Goal: Transaction & Acquisition: Purchase product/service

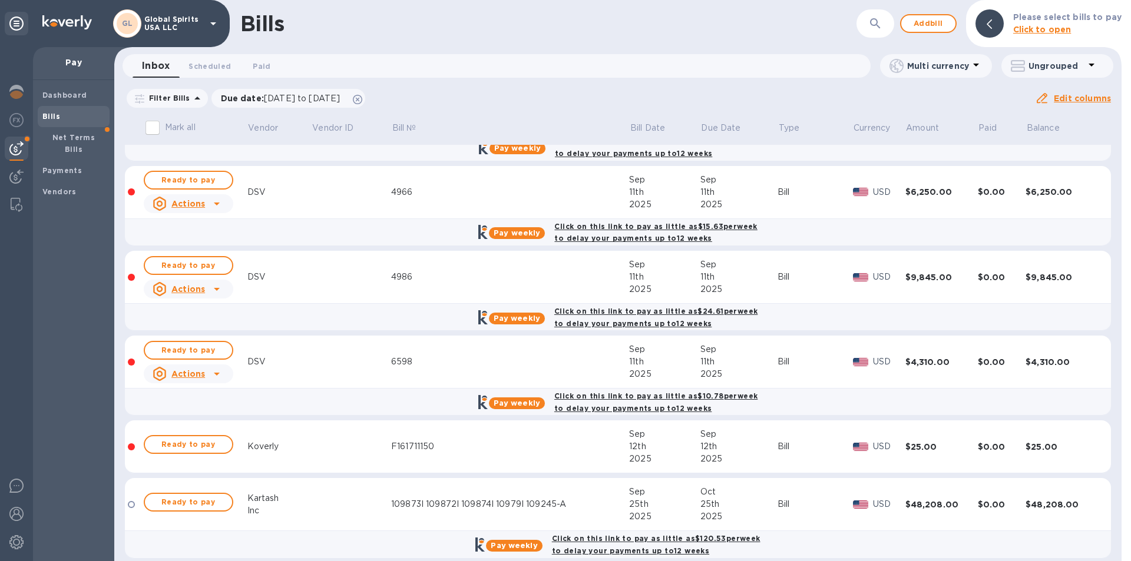
scroll to position [307, 0]
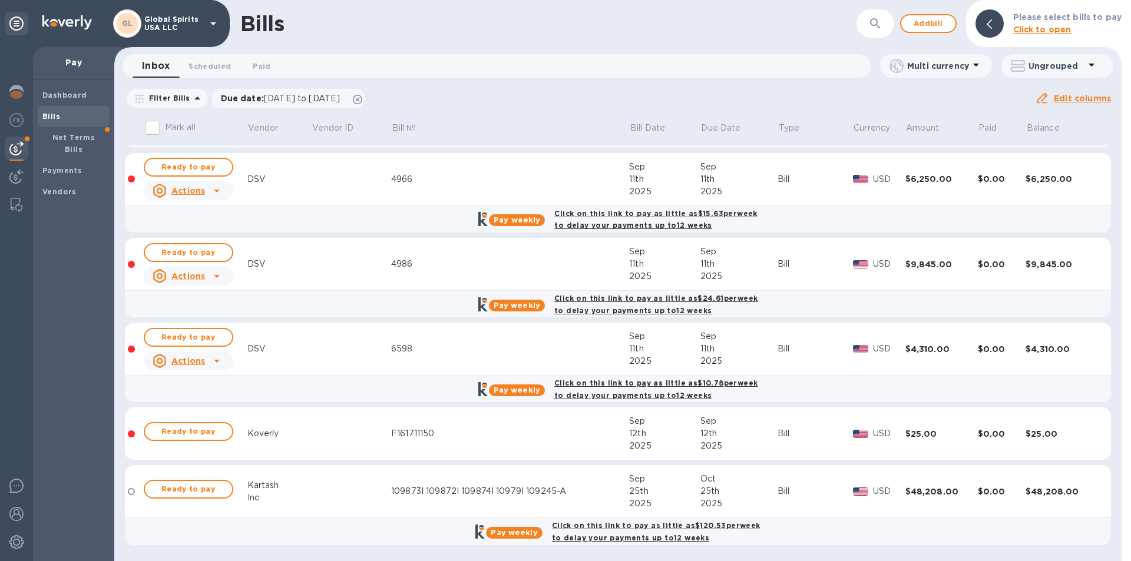
click at [277, 486] on div "Kartash" at bounding box center [279, 485] width 64 height 12
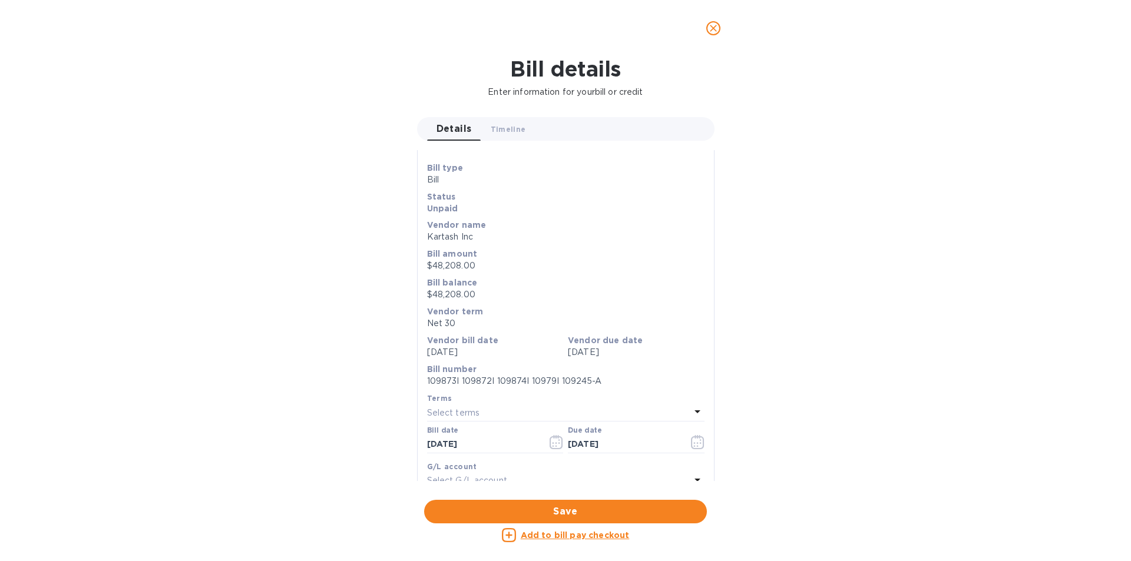
scroll to position [0, 0]
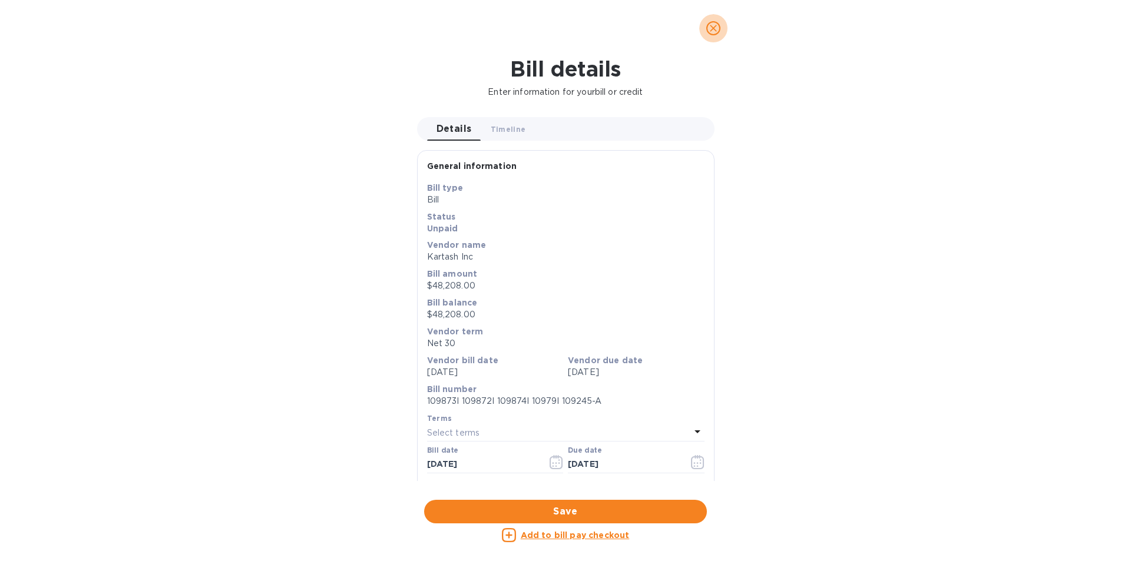
click at [708, 28] on icon "close" at bounding box center [713, 28] width 12 height 12
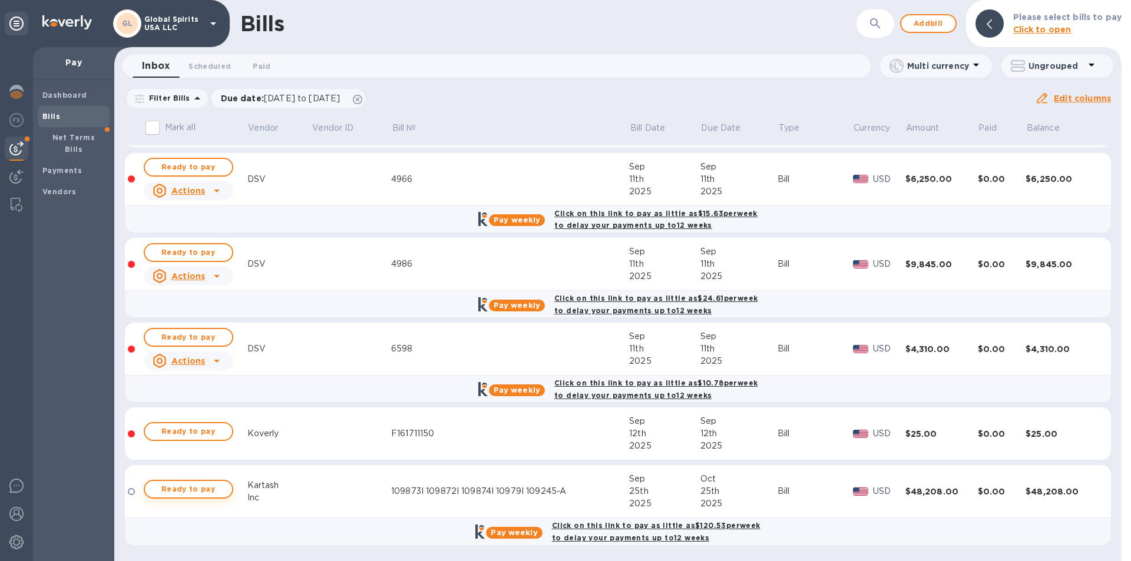
click at [179, 490] on span "Ready to pay" at bounding box center [188, 489] width 68 height 14
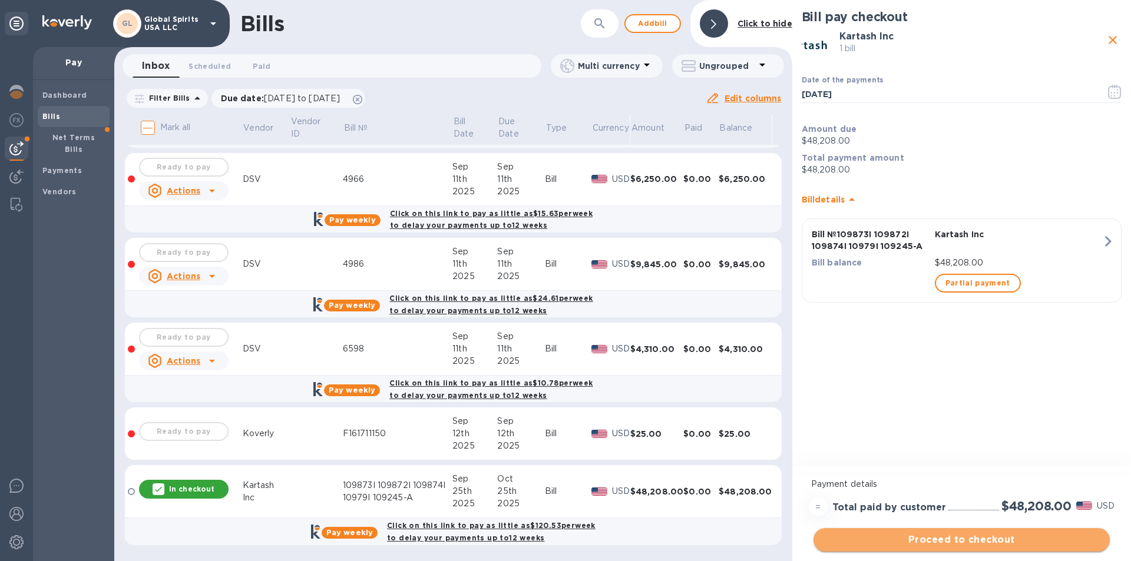
click at [949, 534] on span "Proceed to checkout" at bounding box center [961, 540] width 277 height 14
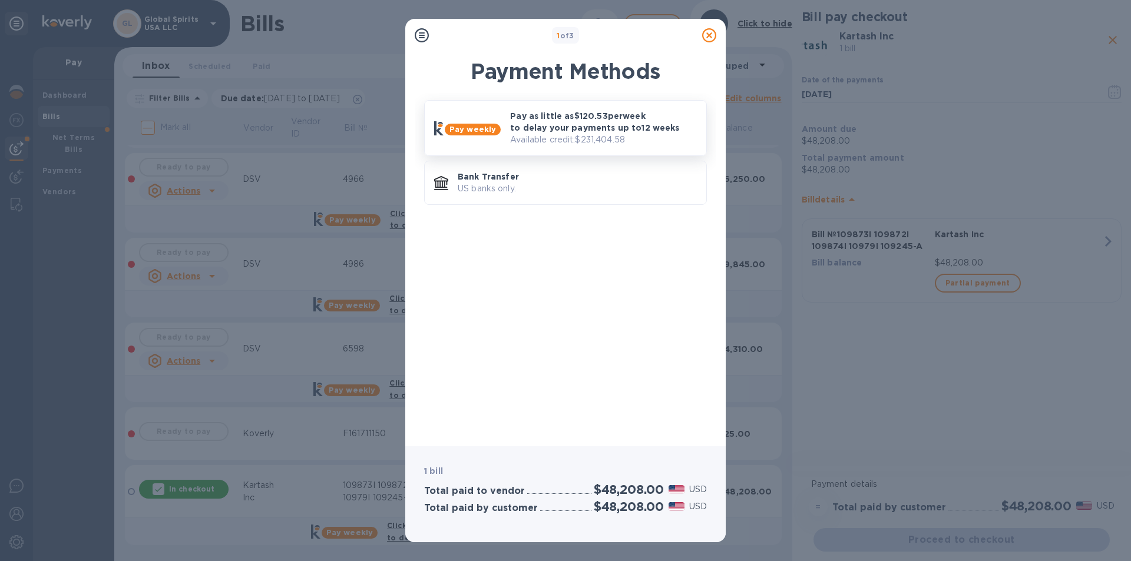
click at [526, 118] on p "Pay as little as $120.53 per week to delay your payments up to 12 weeks" at bounding box center [603, 122] width 187 height 24
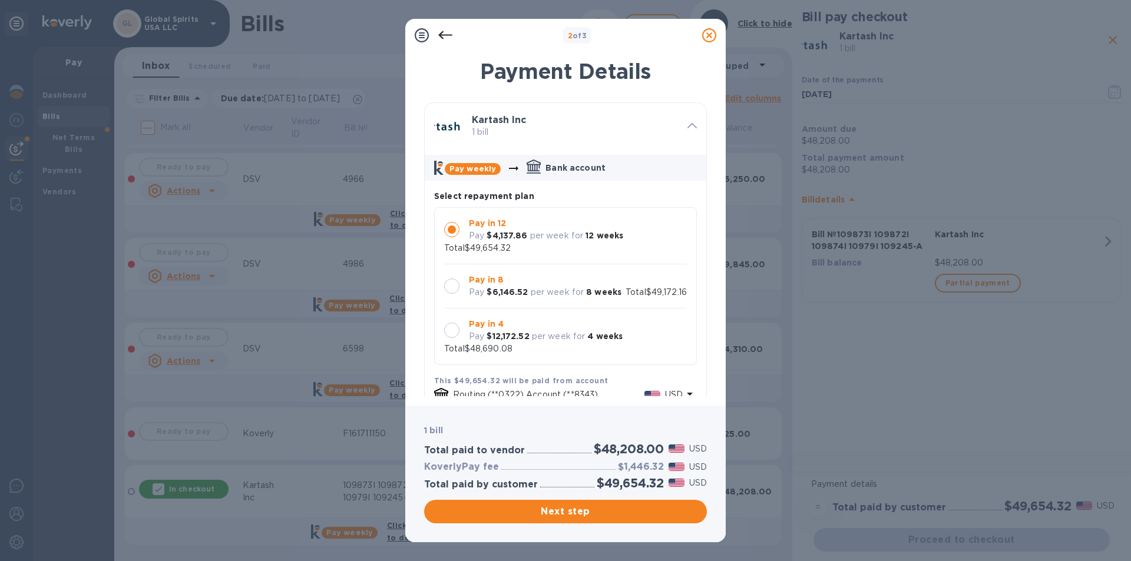
click at [452, 285] on div at bounding box center [451, 286] width 15 height 15
click at [568, 515] on span "Next step" at bounding box center [565, 512] width 264 height 14
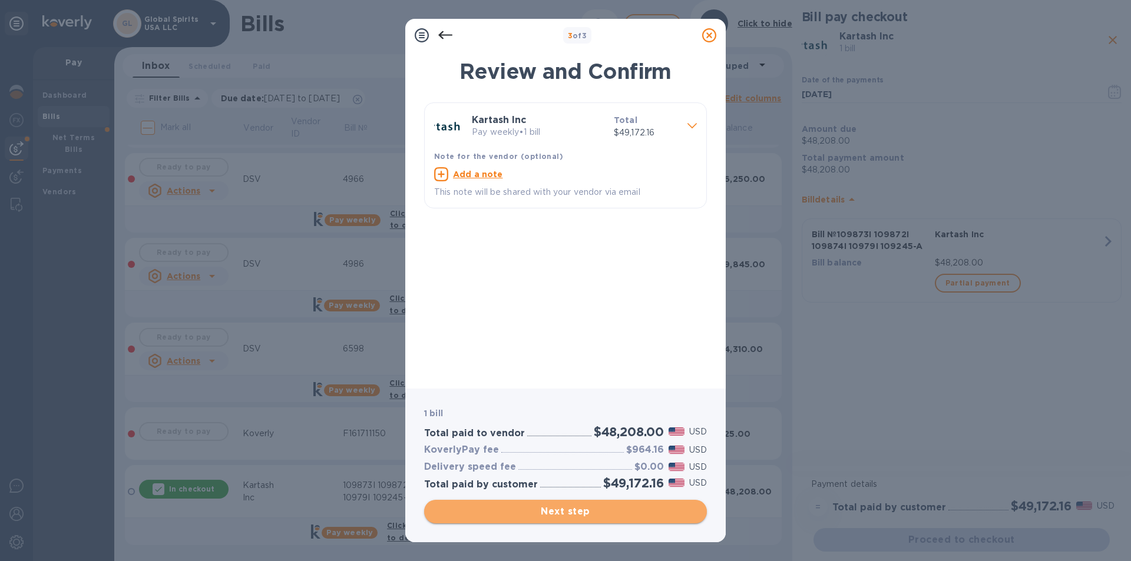
click at [553, 511] on span "Next step" at bounding box center [565, 512] width 264 height 14
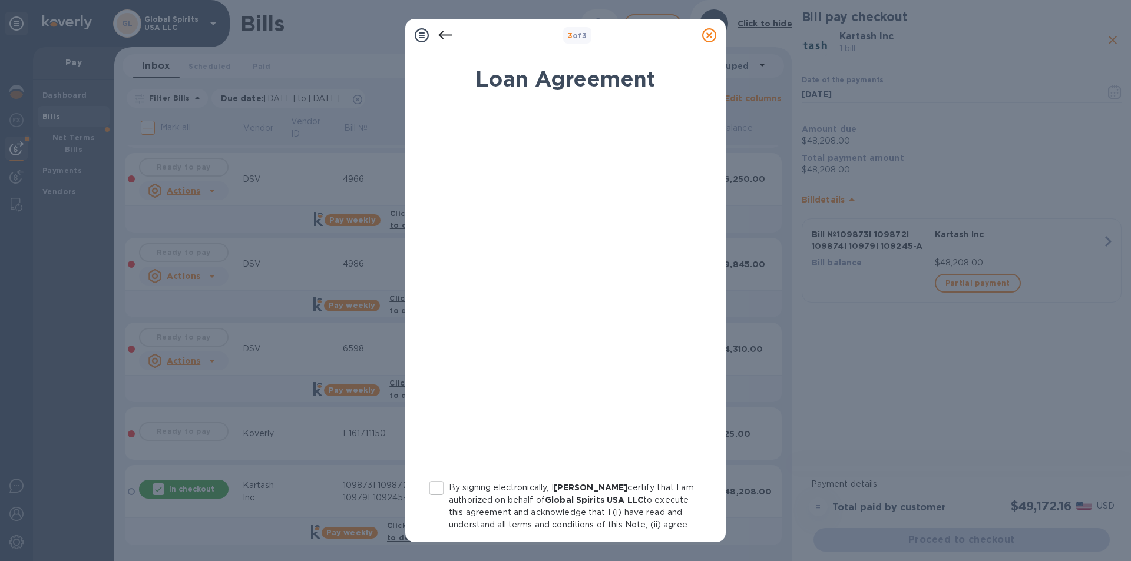
click at [435, 481] on input "By signing electronically, I [PERSON_NAME] certify that I am authorized on beha…" at bounding box center [436, 488] width 25 height 25
checkbox input "true"
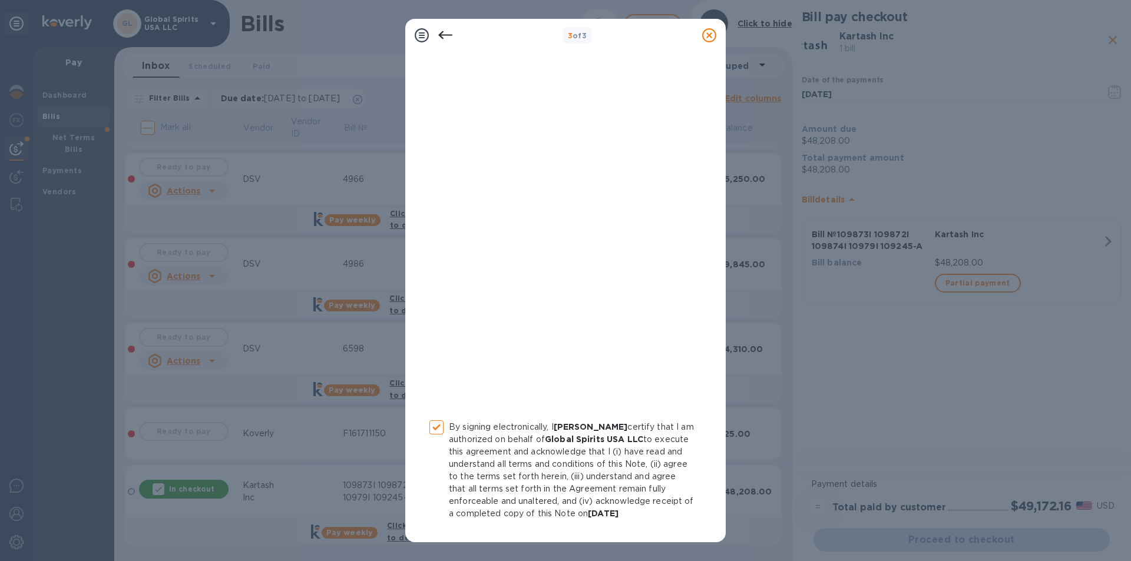
scroll to position [110, 0]
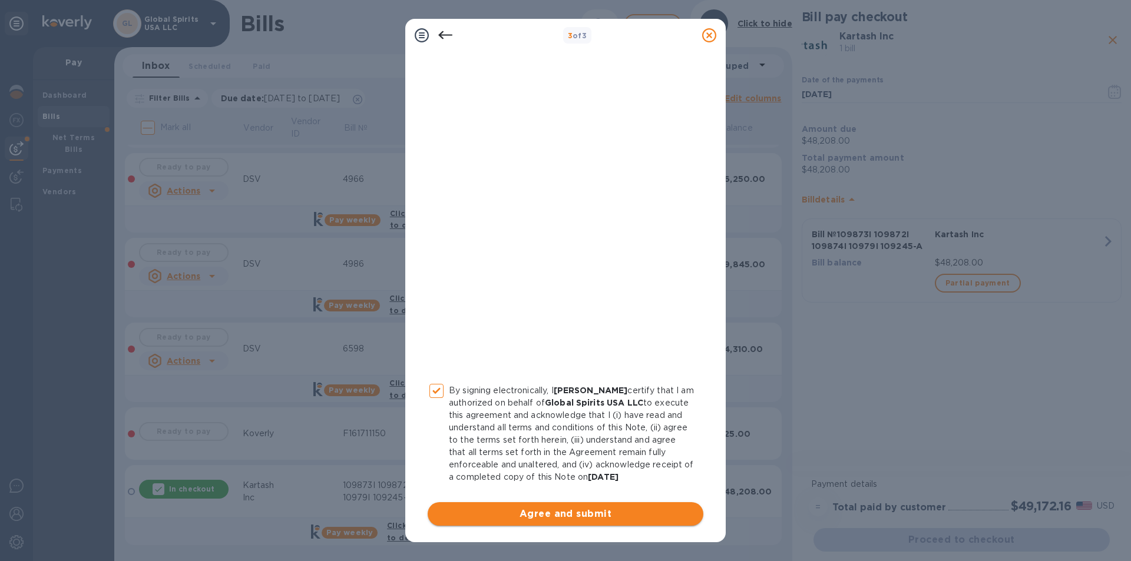
click at [564, 518] on span "Agree and submit" at bounding box center [565, 514] width 257 height 14
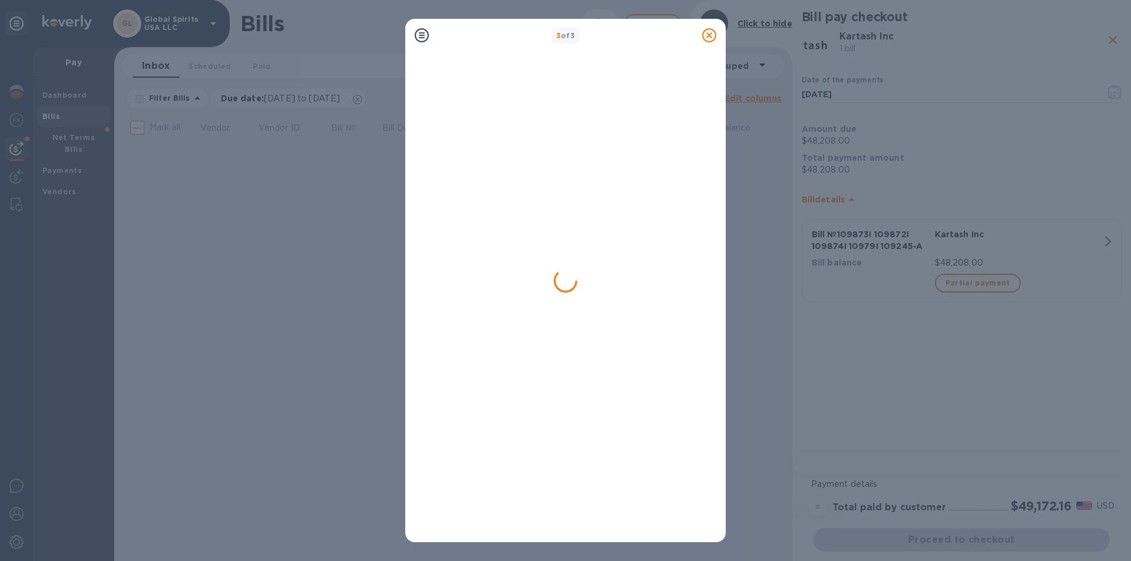
scroll to position [0, 0]
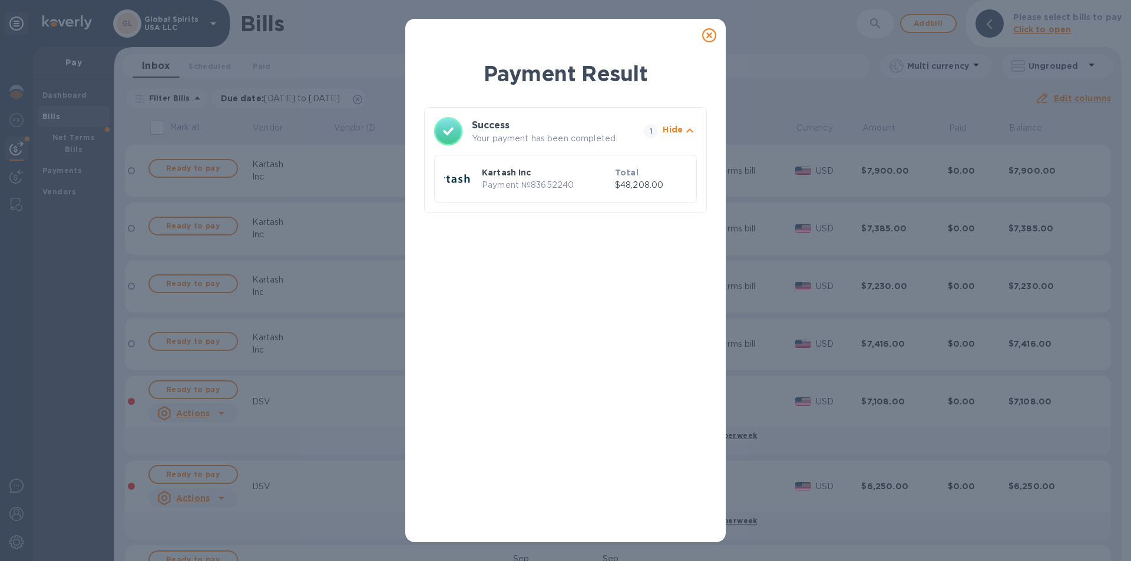
click at [709, 41] on icon at bounding box center [709, 35] width 14 height 14
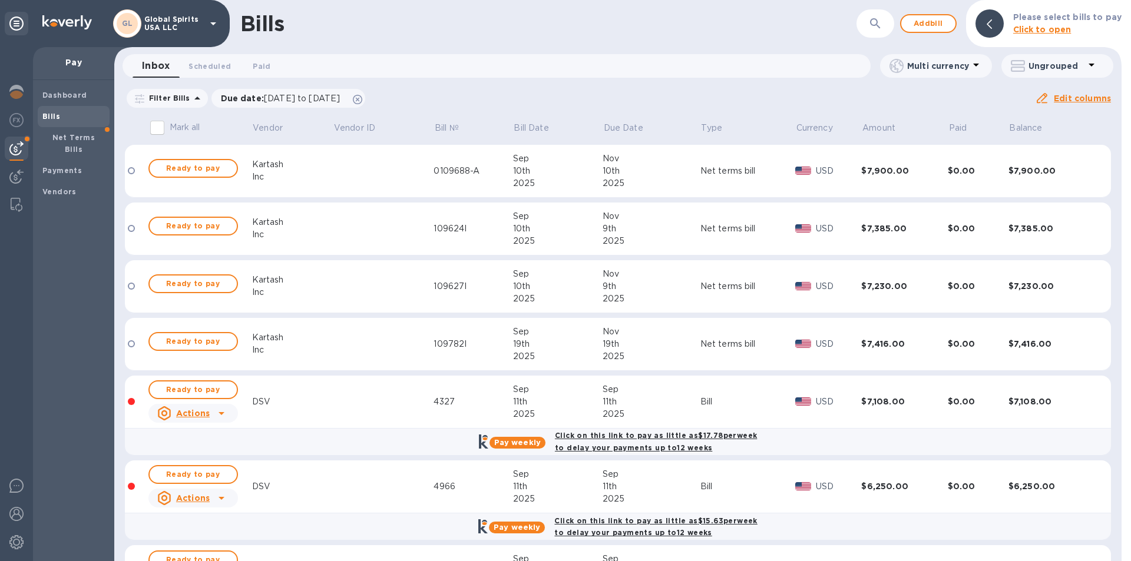
click at [65, 110] on div "Bills" at bounding box center [74, 116] width 72 height 21
click at [64, 130] on div "Net Terms Bills" at bounding box center [74, 143] width 72 height 33
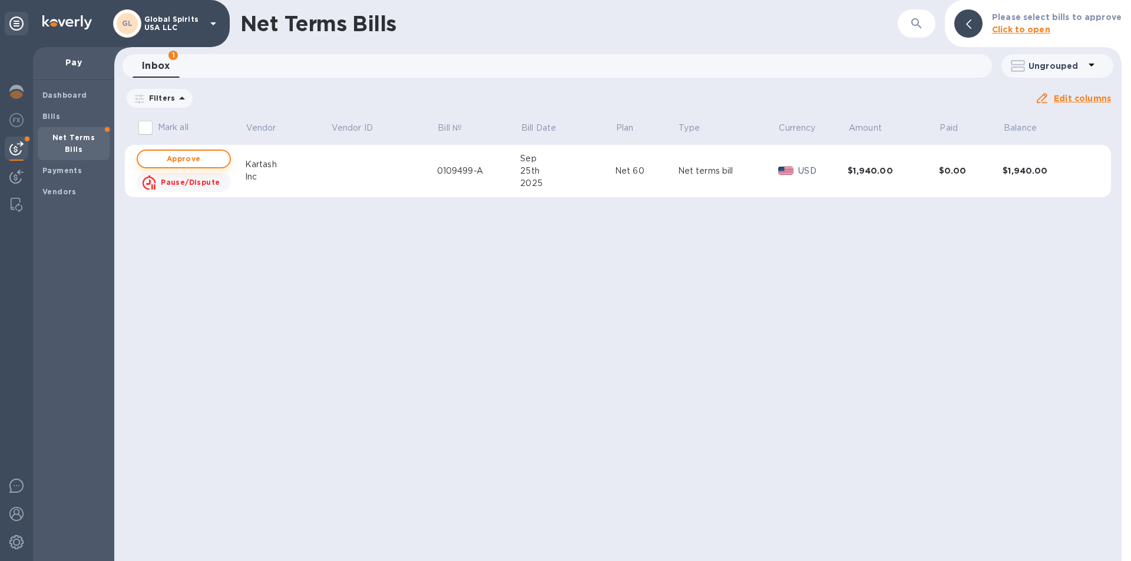
click at [184, 154] on span "Approve" at bounding box center [183, 159] width 73 height 14
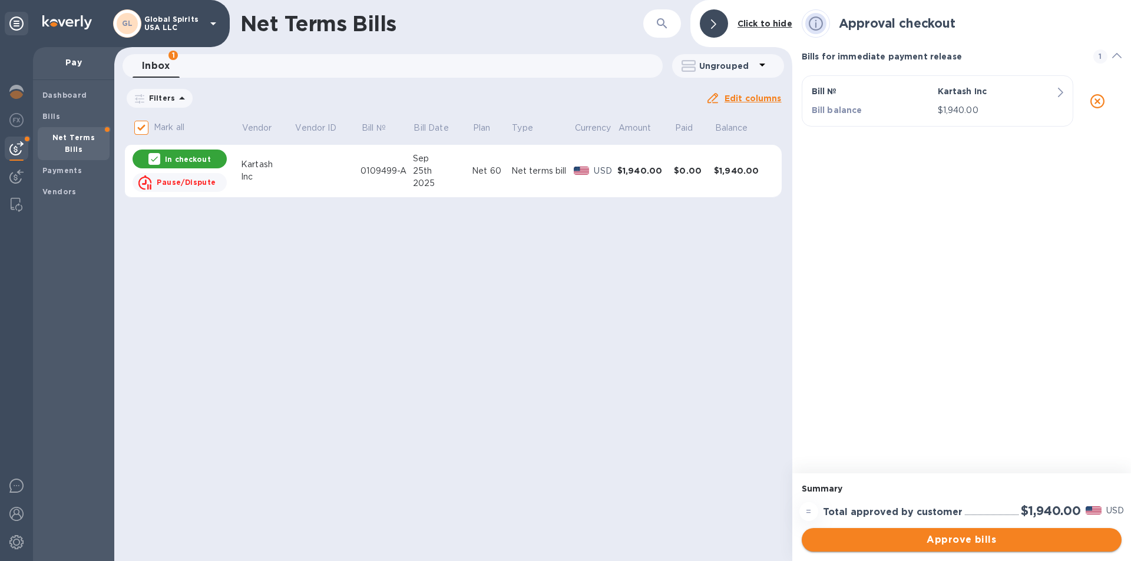
click at [999, 545] on span "Approve bills" at bounding box center [961, 540] width 301 height 14
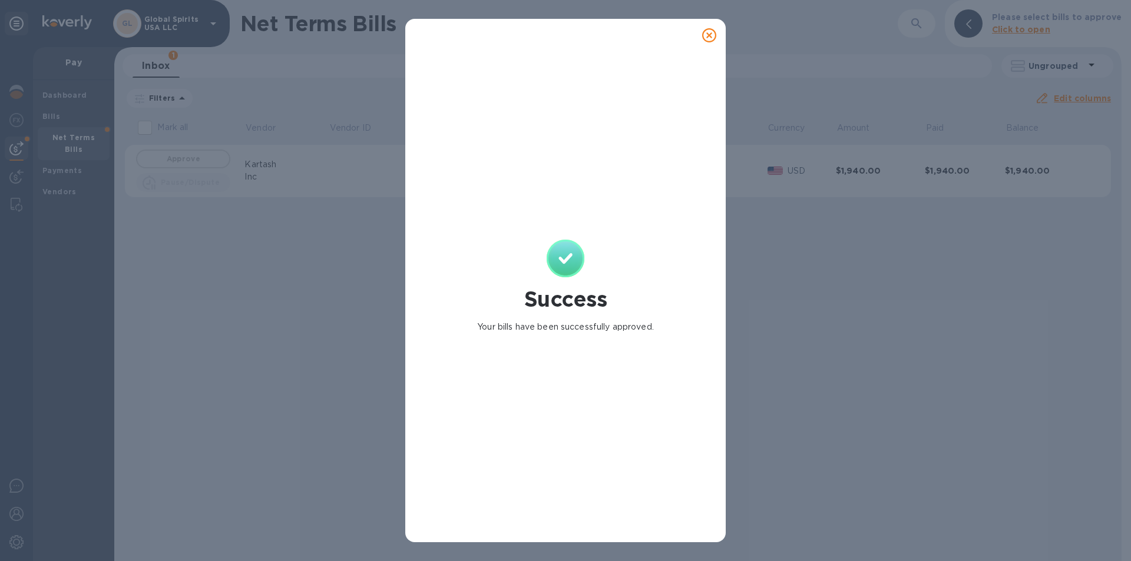
click at [711, 33] on icon at bounding box center [709, 35] width 14 height 14
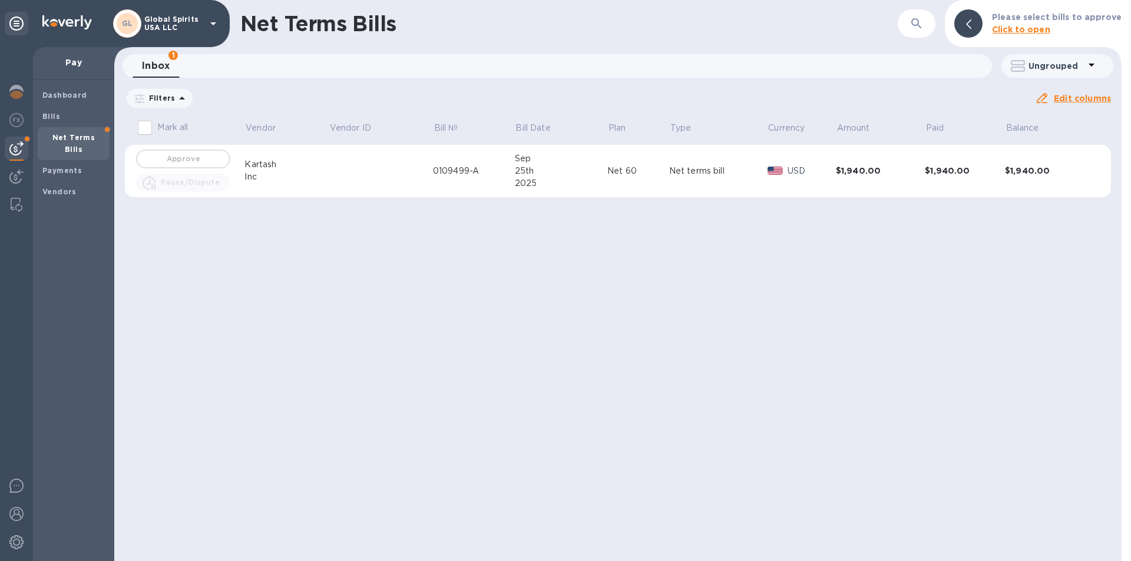
click at [145, 122] on input "Mark all" at bounding box center [145, 127] width 25 height 25
checkbox input "false"
click at [498, 174] on div "0109499-A" at bounding box center [474, 171] width 82 height 12
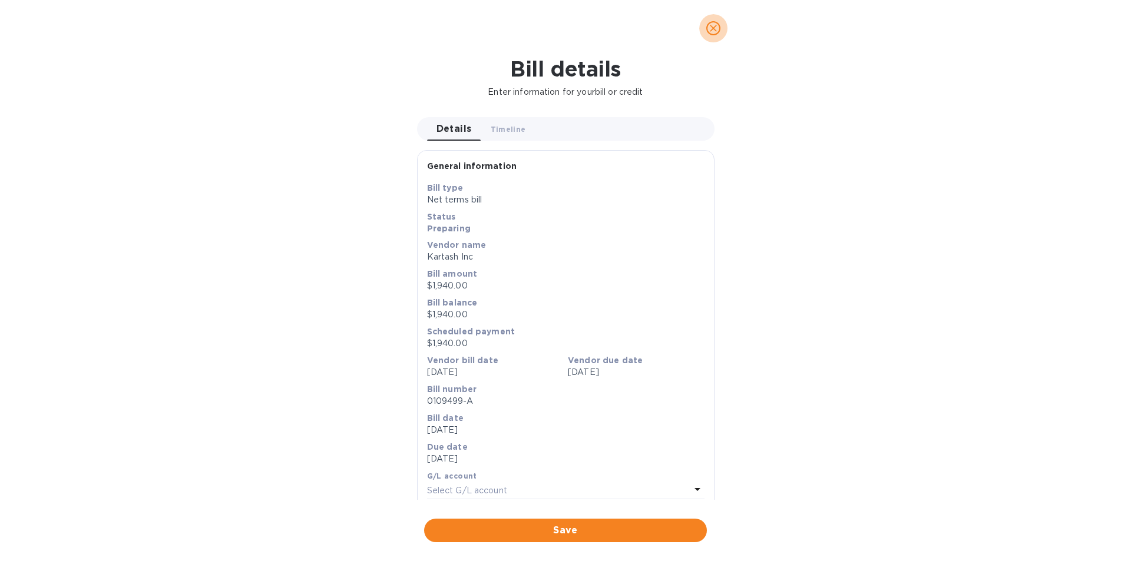
click at [720, 28] on button "close" at bounding box center [713, 28] width 28 height 28
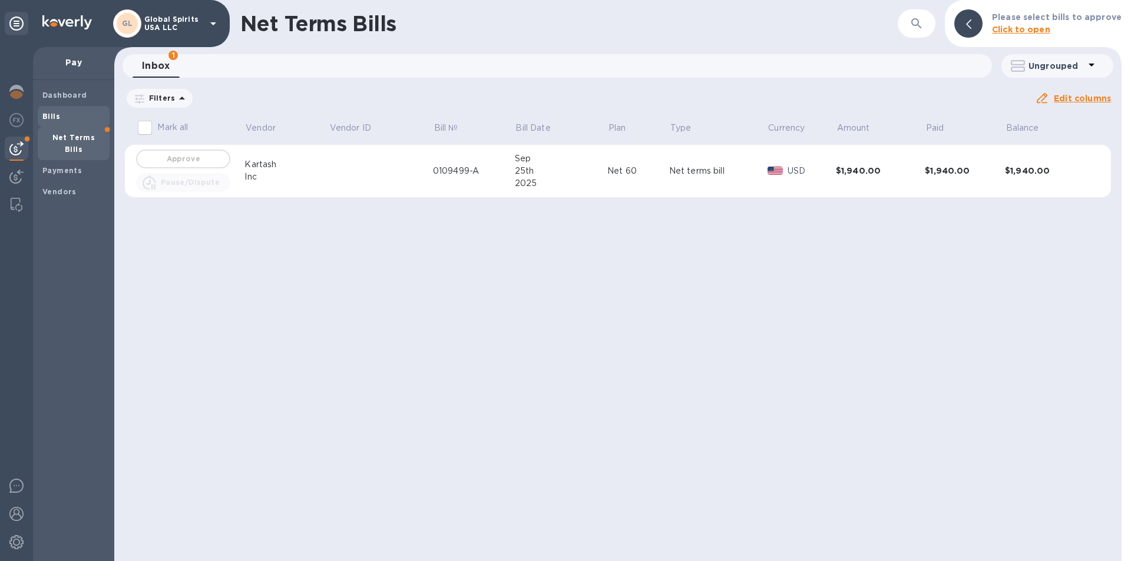
click at [60, 115] on span "Bills" at bounding box center [73, 117] width 62 height 12
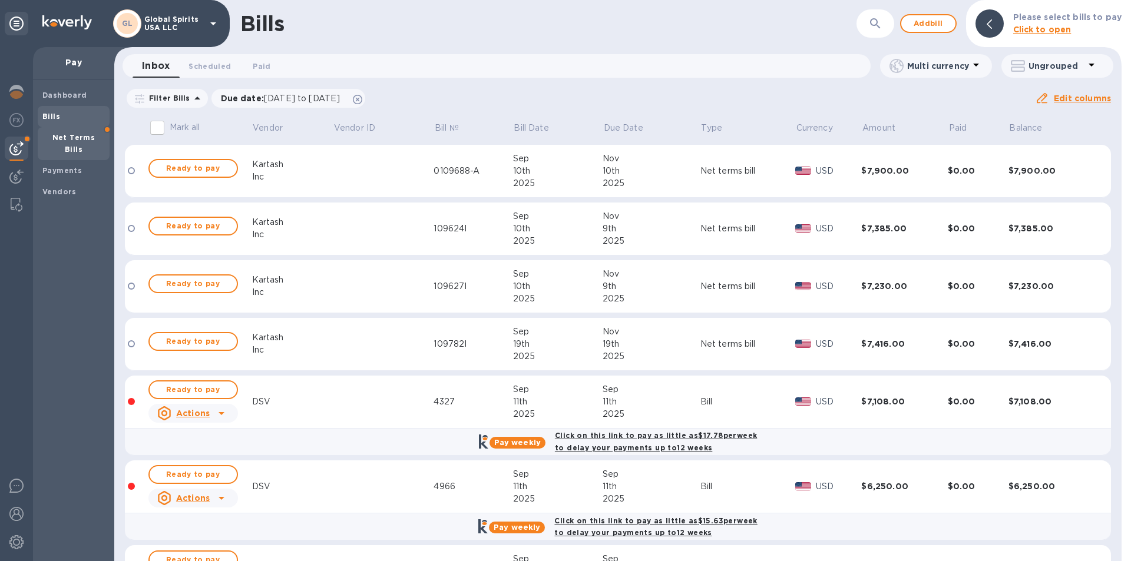
click at [76, 134] on b "Net Terms Bills" at bounding box center [73, 143] width 43 height 21
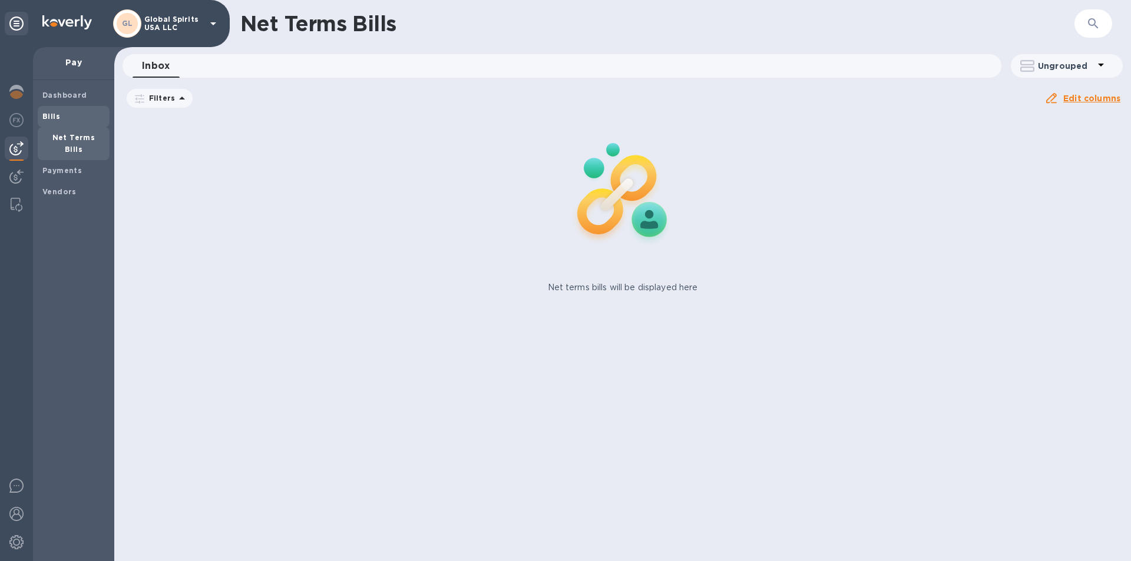
click at [48, 111] on span "Bills" at bounding box center [51, 117] width 18 height 12
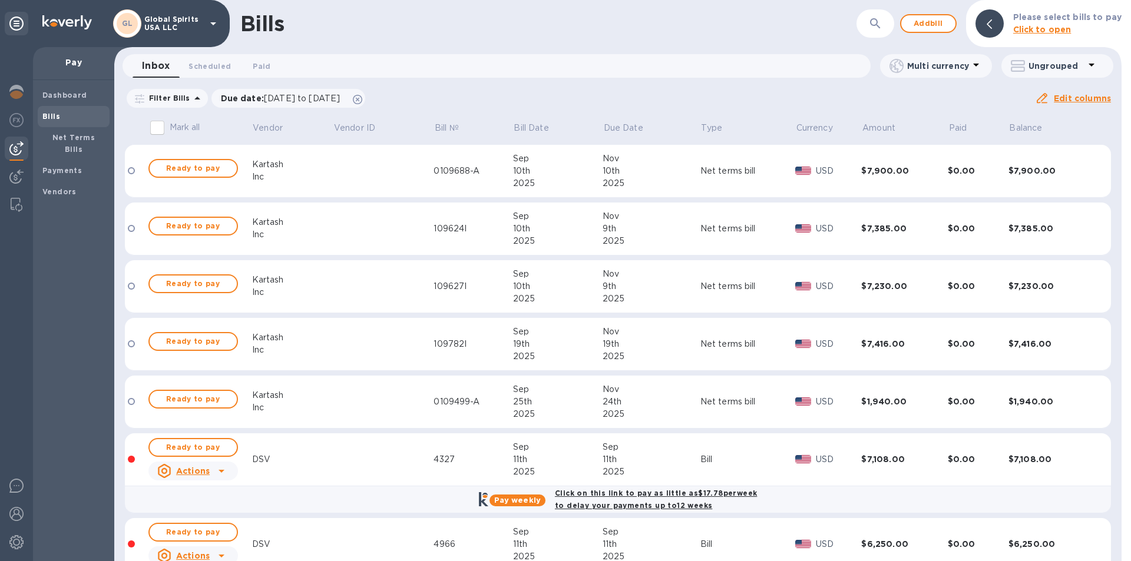
click at [612, 393] on div "Nov" at bounding box center [651, 389] width 98 height 12
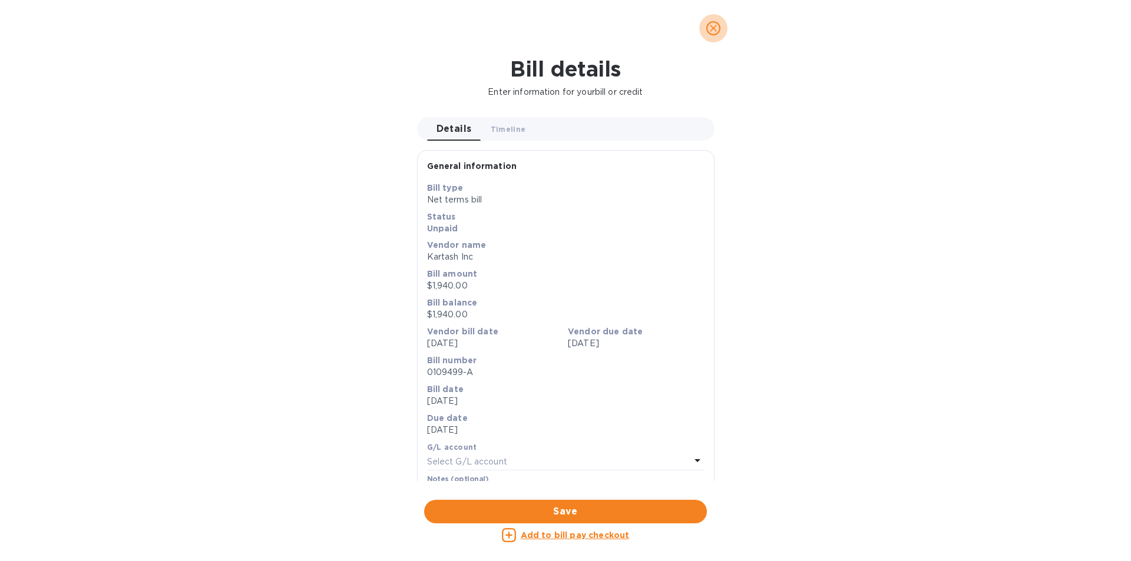
click at [714, 25] on icon "close" at bounding box center [713, 28] width 12 height 12
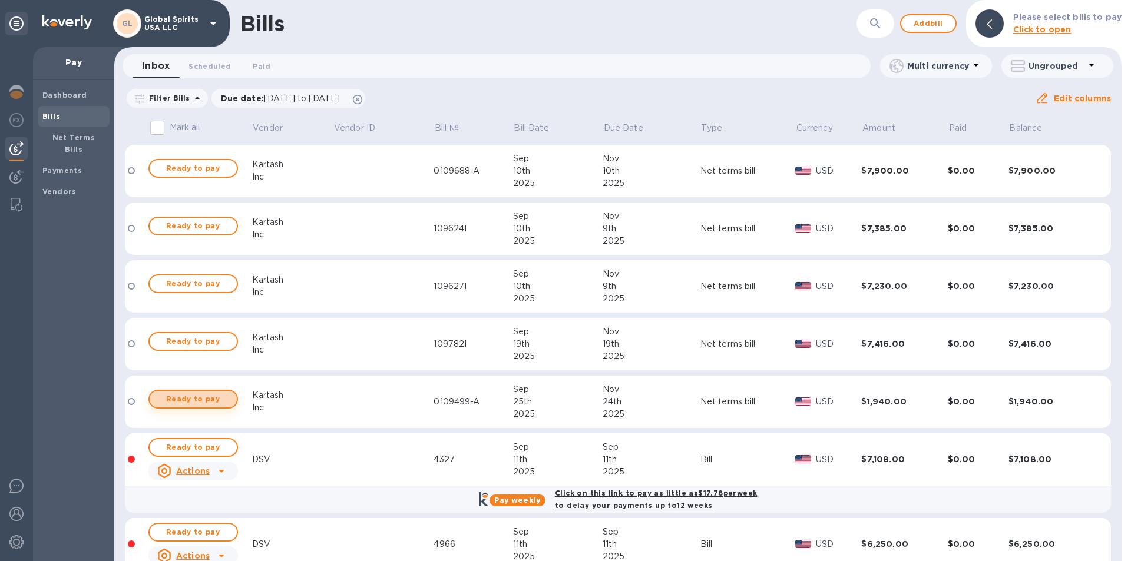
click at [207, 399] on span "Ready to pay" at bounding box center [193, 399] width 68 height 14
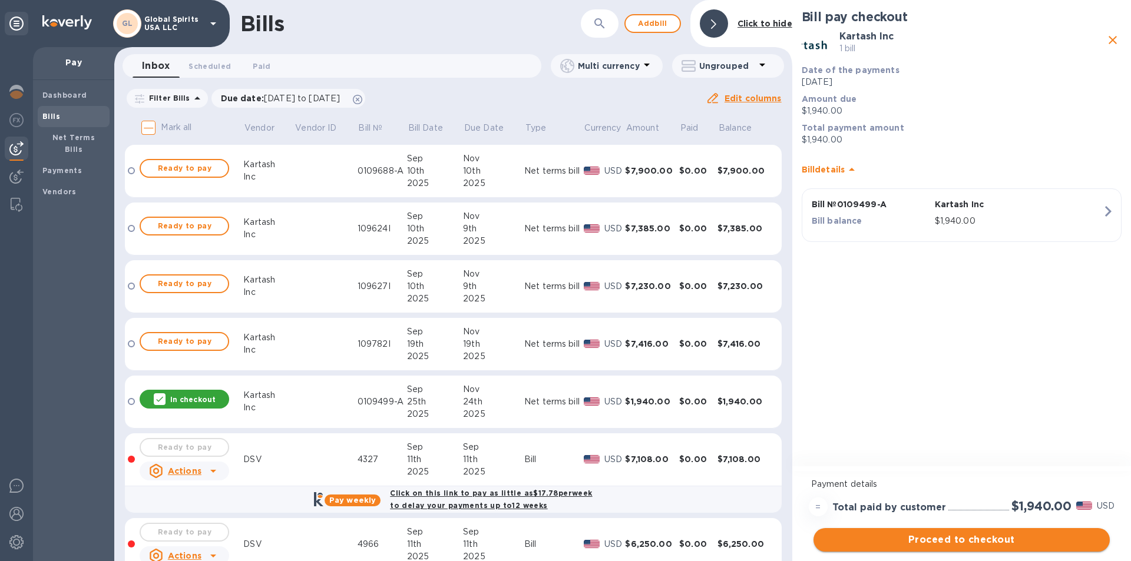
click at [956, 546] on span "Proceed to checkout" at bounding box center [961, 540] width 277 height 14
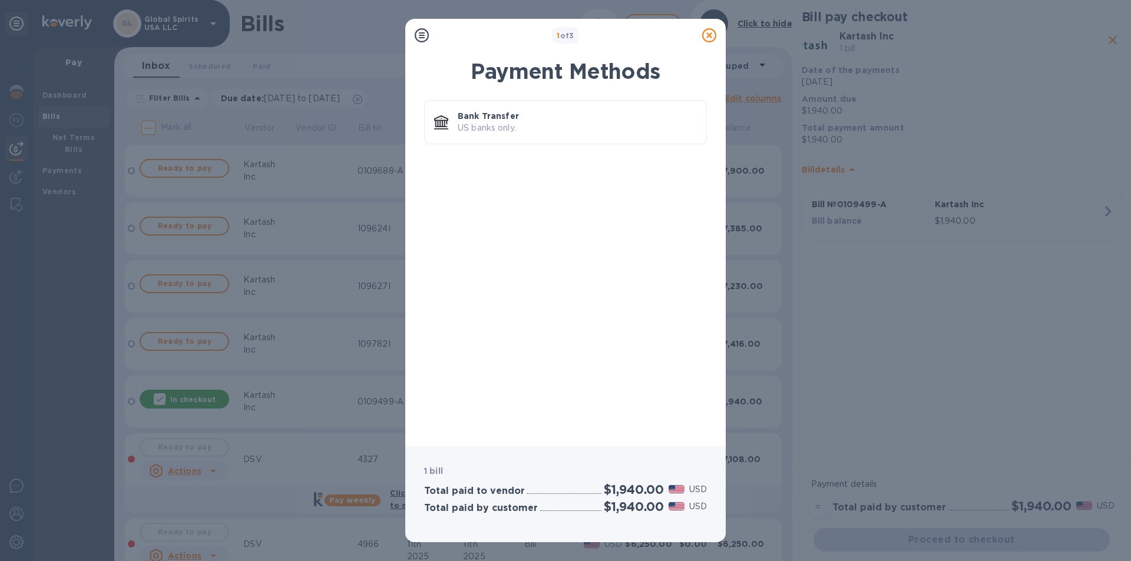
click at [713, 34] on icon at bounding box center [709, 35] width 14 height 14
